Goal: Transaction & Acquisition: Purchase product/service

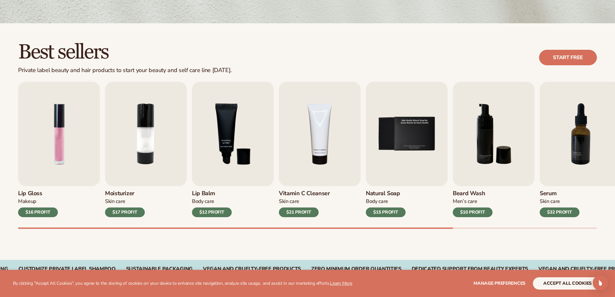
scroll to position [162, 0]
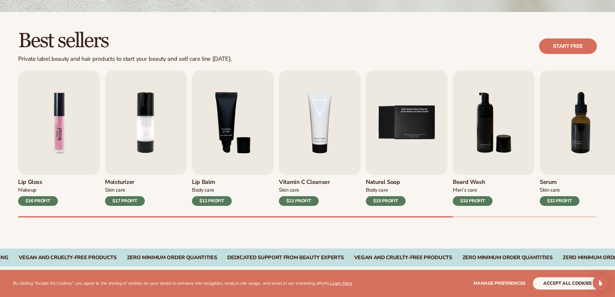
click at [71, 143] on img "1 / 9" at bounding box center [59, 122] width 82 height 104
click at [59, 133] on img "1 / 9" at bounding box center [59, 122] width 82 height 104
click at [65, 150] on img "1 / 9" at bounding box center [59, 122] width 82 height 104
click at [39, 203] on div "$16 PROFIT" at bounding box center [38, 201] width 40 height 10
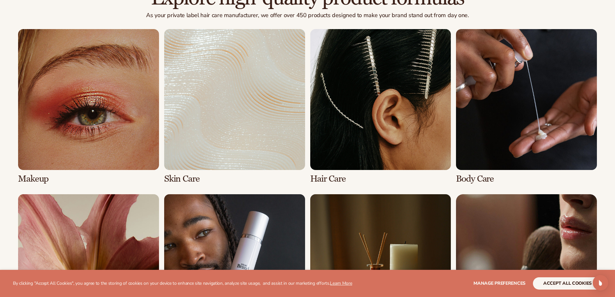
scroll to position [499, 0]
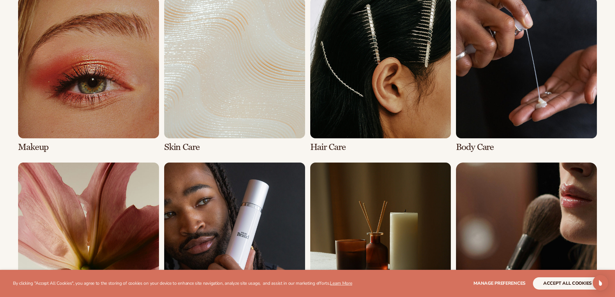
click at [372, 63] on link "3 / 8" at bounding box center [380, 74] width 141 height 155
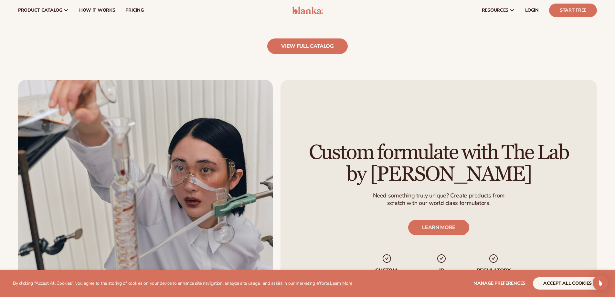
scroll to position [689, 0]
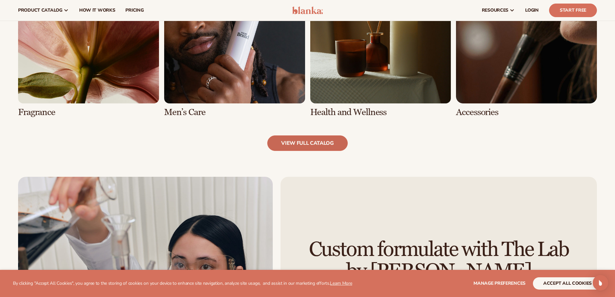
click at [316, 146] on link "view full catalog" at bounding box center [307, 143] width 81 height 16
click at [303, 144] on link "view full catalog" at bounding box center [307, 143] width 81 height 16
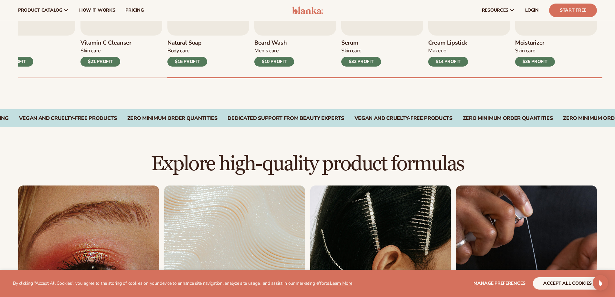
scroll to position [139, 0]
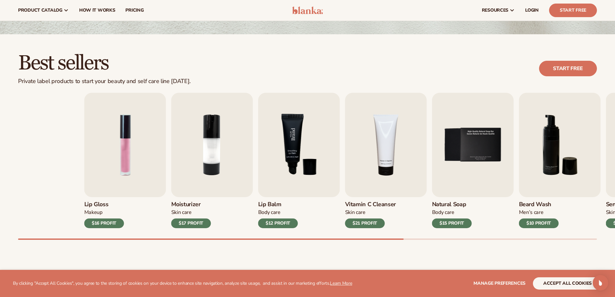
click at [416, 187] on div "Lip Gloss Makeup $16 PROFIT Moisturizer Skin Care $17 PROFIT Lip Balm" at bounding box center [373, 160] width 579 height 135
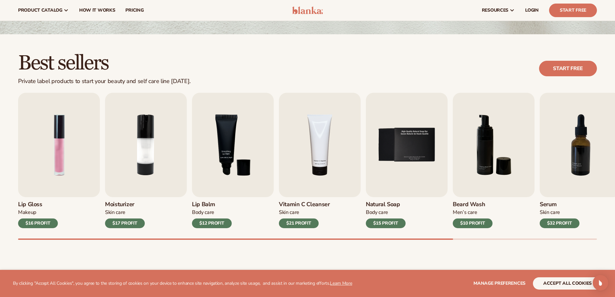
click at [34, 224] on div "$16 PROFIT" at bounding box center [38, 224] width 40 height 10
